Goal: Navigation & Orientation: Find specific page/section

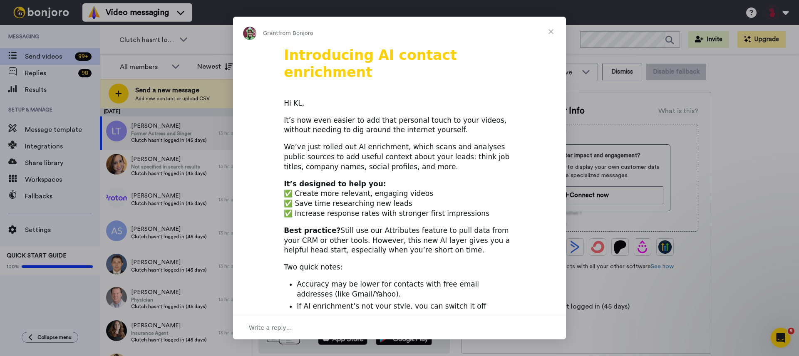
click at [552, 30] on span "Close" at bounding box center [551, 32] width 30 height 30
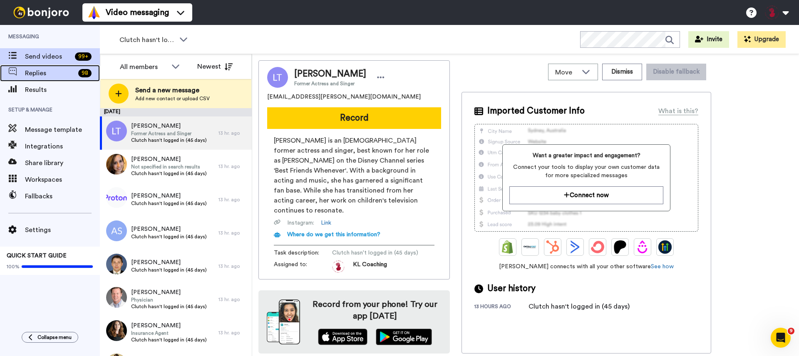
click at [62, 76] on span "Replies" at bounding box center [50, 73] width 50 height 10
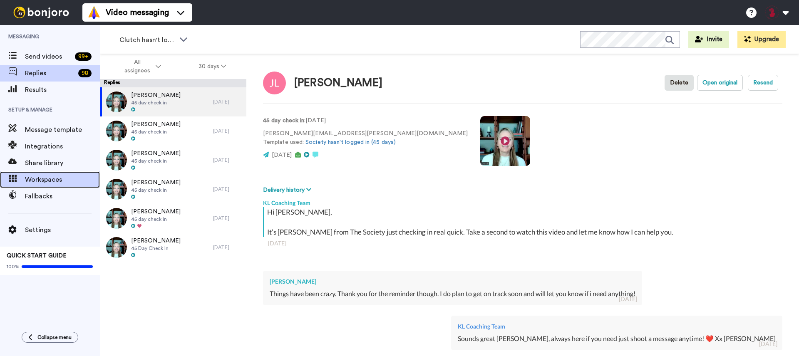
click at [36, 175] on span "Workspaces" at bounding box center [62, 180] width 75 height 10
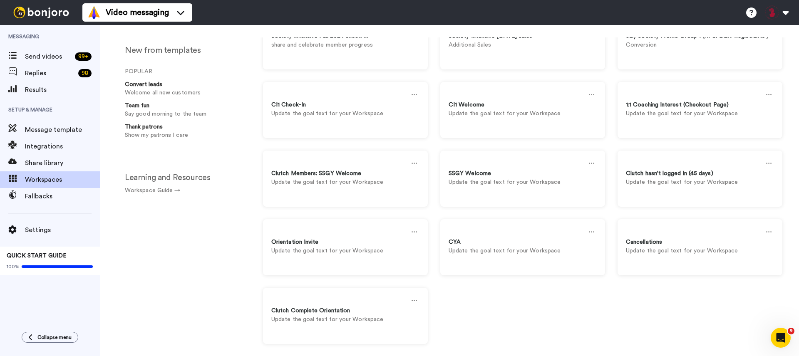
scroll to position [102, 0]
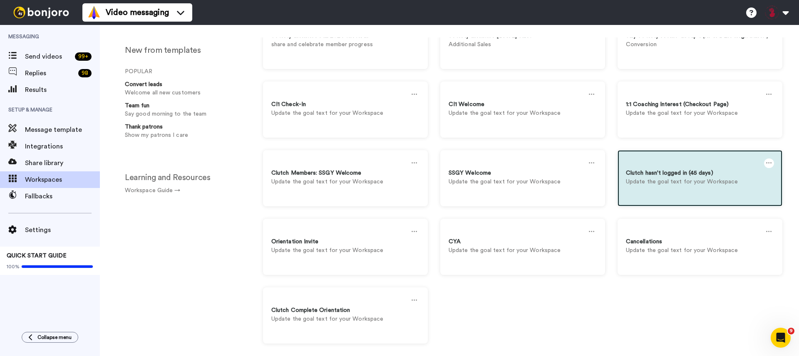
click at [652, 181] on p "Update the goal text for your Workspace" at bounding box center [700, 182] width 148 height 9
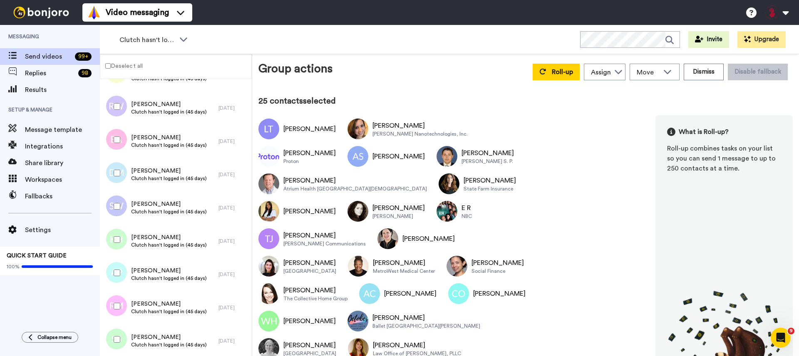
scroll to position [4318, 0]
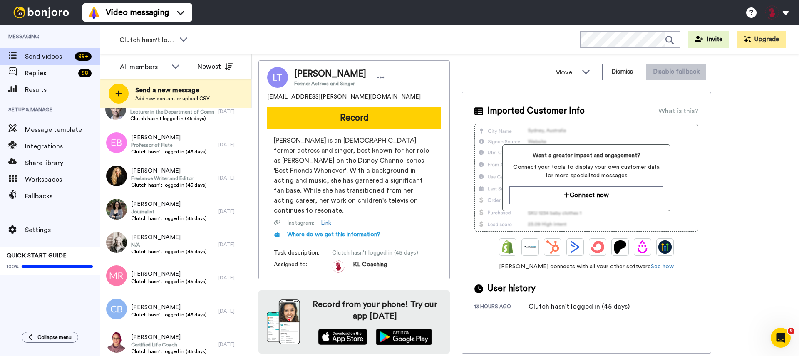
scroll to position [1408, 0]
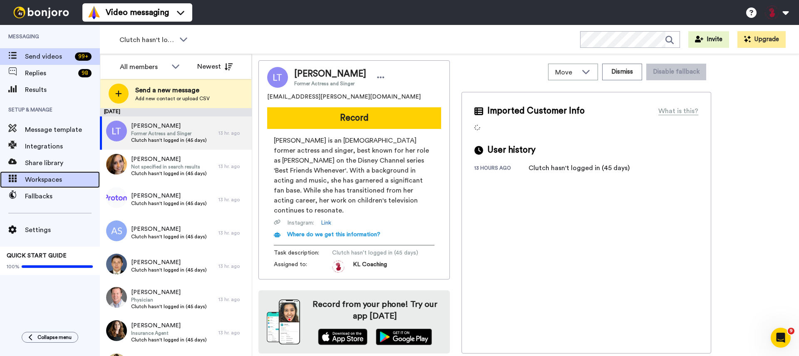
click at [44, 178] on span "Workspaces" at bounding box center [62, 180] width 75 height 10
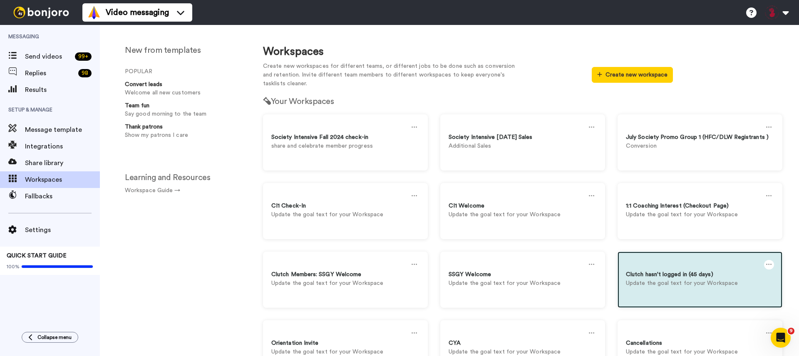
click at [727, 271] on div "Clutch hasn't logged in (45 days)" at bounding box center [700, 275] width 148 height 9
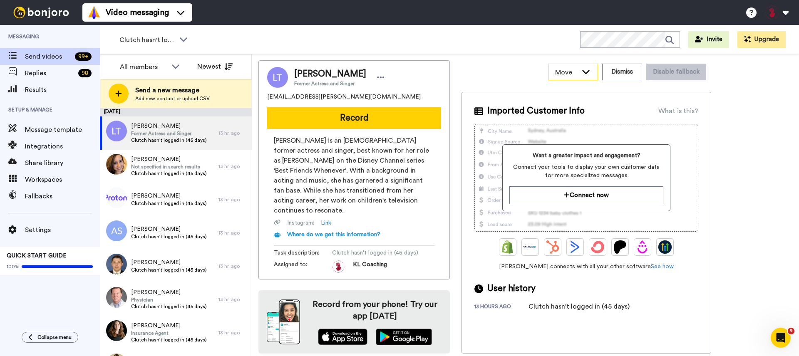
click at [578, 72] on span "Move" at bounding box center [566, 72] width 22 height 10
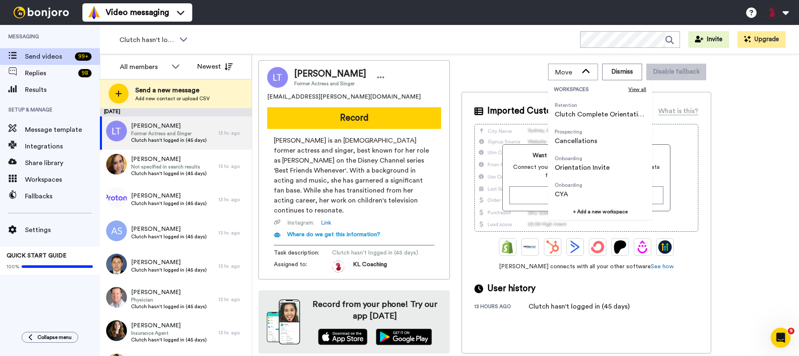
click at [534, 65] on div "Move WORKSPACES View all Retention Clutch Complete Orientation Prospecting Canc…" at bounding box center [587, 71] width 250 height 23
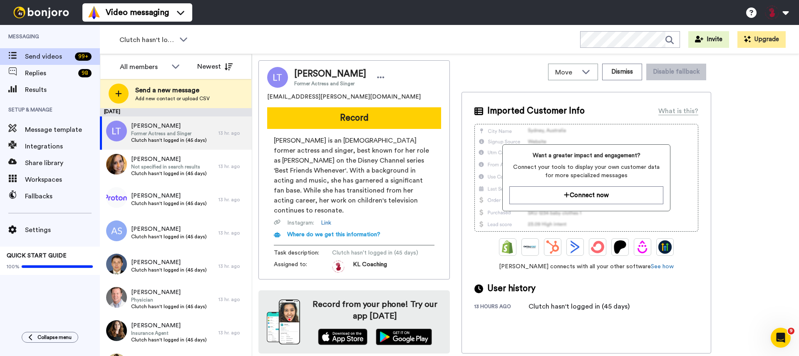
click at [571, 308] on div "Clutch hasn't logged in (45 days)" at bounding box center [579, 307] width 101 height 10
click at [484, 308] on div "13 hours ago" at bounding box center [501, 307] width 54 height 8
click at [585, 308] on div "Clutch hasn't logged in (45 days)" at bounding box center [579, 307] width 101 height 10
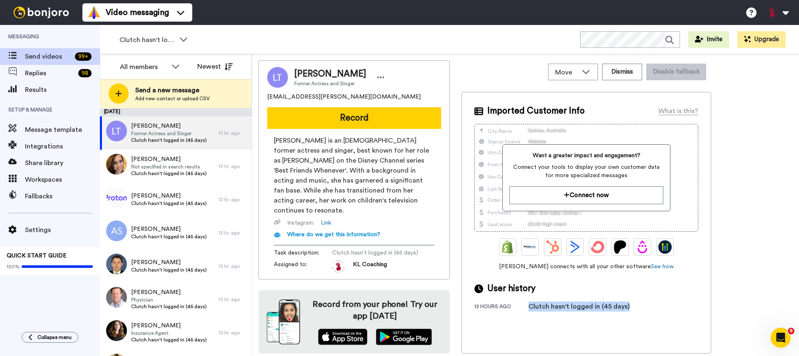
click at [585, 308] on div "Clutch hasn't logged in (45 days)" at bounding box center [579, 307] width 101 height 10
click at [156, 41] on span "Clutch hasn't logged in (45 days)" at bounding box center [147, 40] width 56 height 10
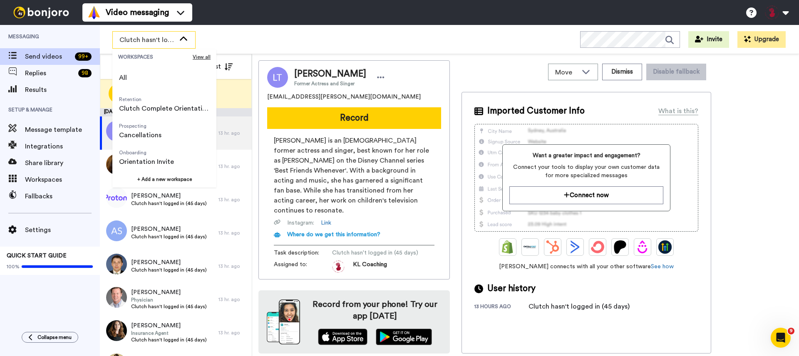
click at [156, 41] on span "Clutch hasn't logged in (45 days)" at bounding box center [147, 40] width 56 height 10
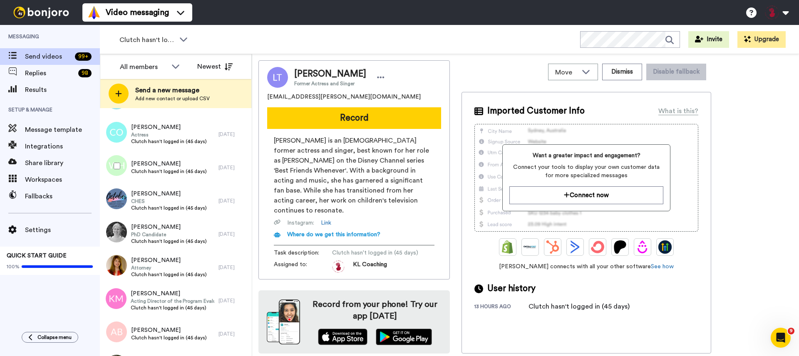
scroll to position [601, 0]
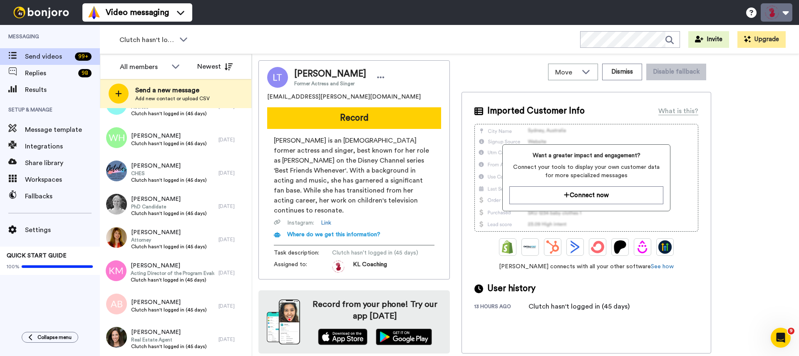
click at [778, 12] on button at bounding box center [777, 12] width 32 height 18
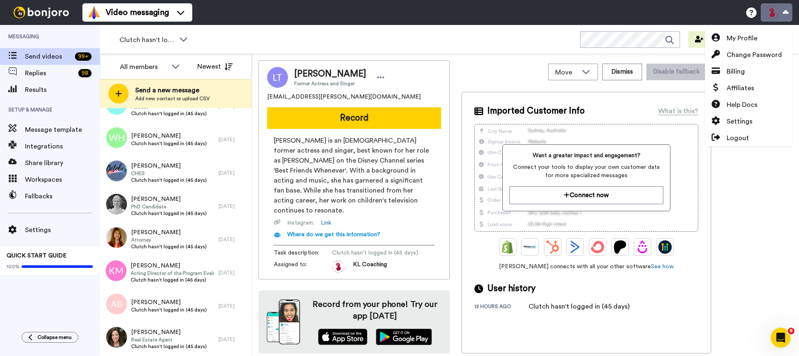
click at [778, 12] on button at bounding box center [777, 12] width 32 height 18
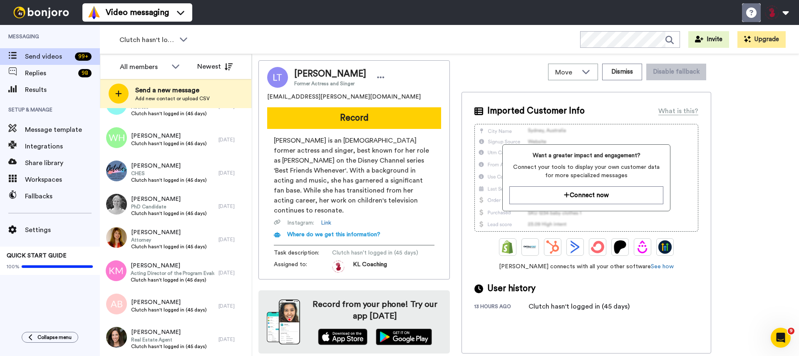
click at [747, 12] on icon at bounding box center [751, 12] width 10 height 10
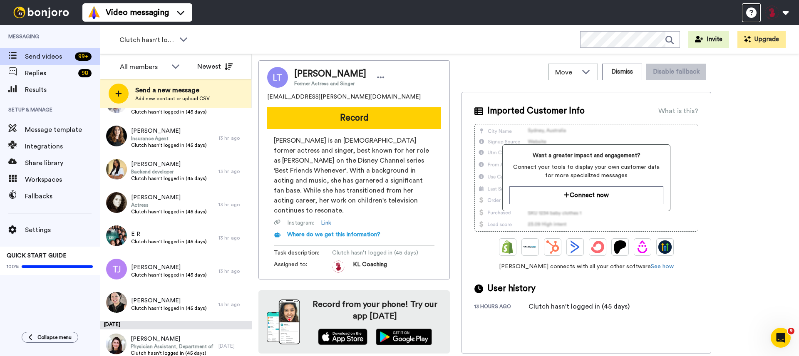
scroll to position [282, 0]
